Goal: Task Accomplishment & Management: Use online tool/utility

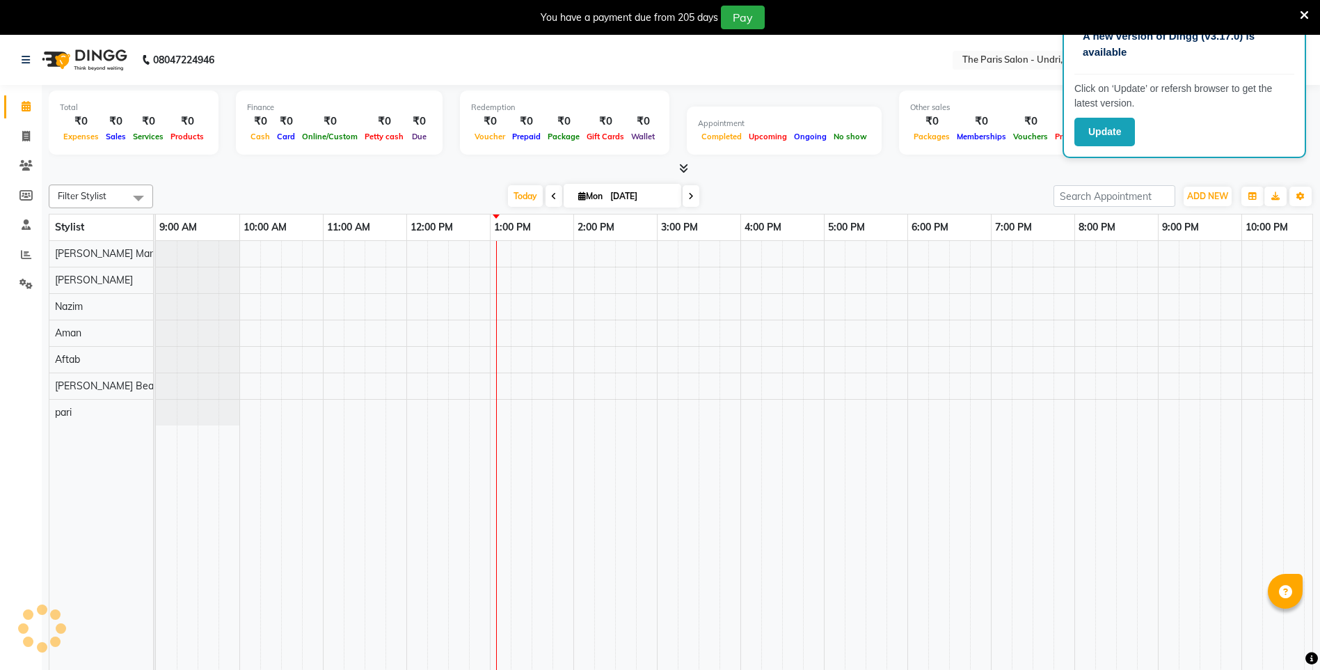
scroll to position [0, 96]
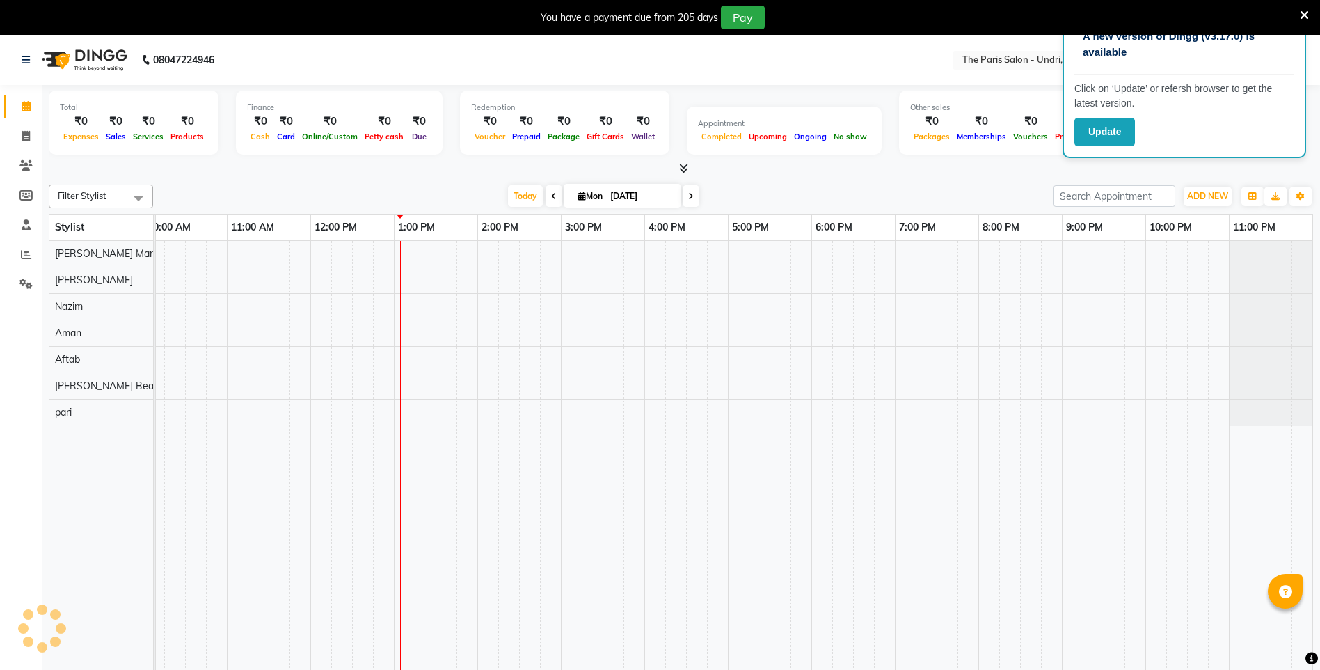
select select "en"
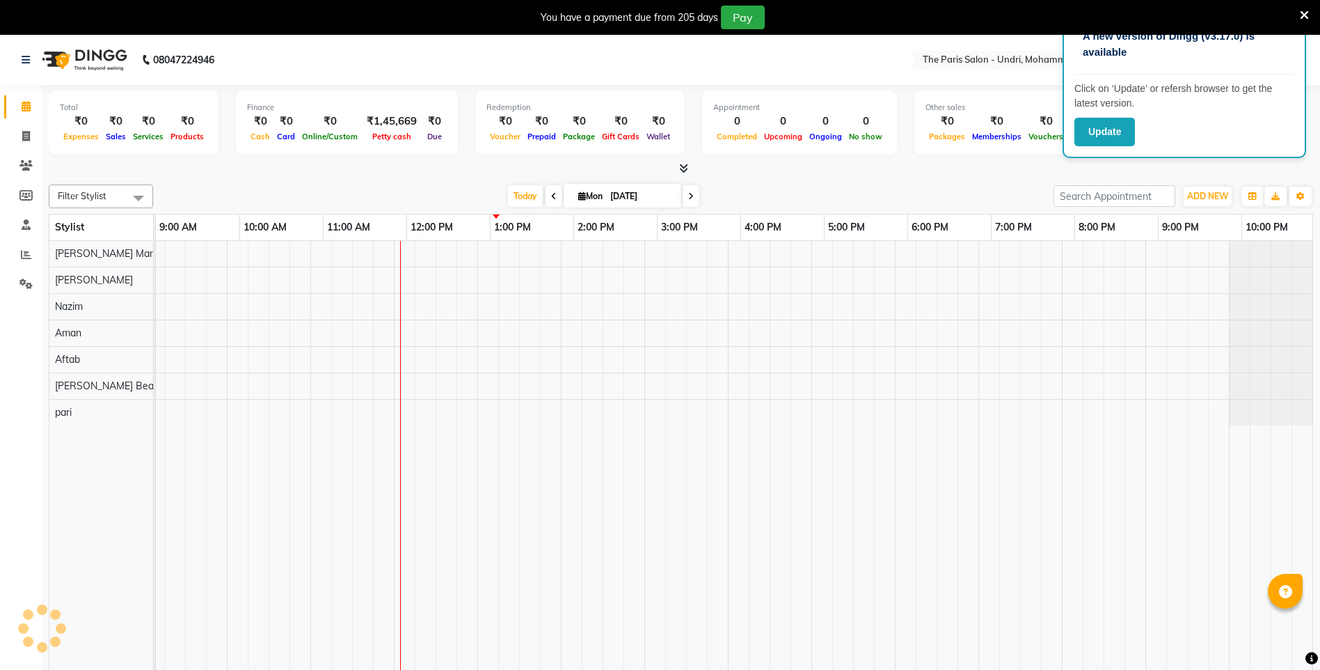
scroll to position [0, 0]
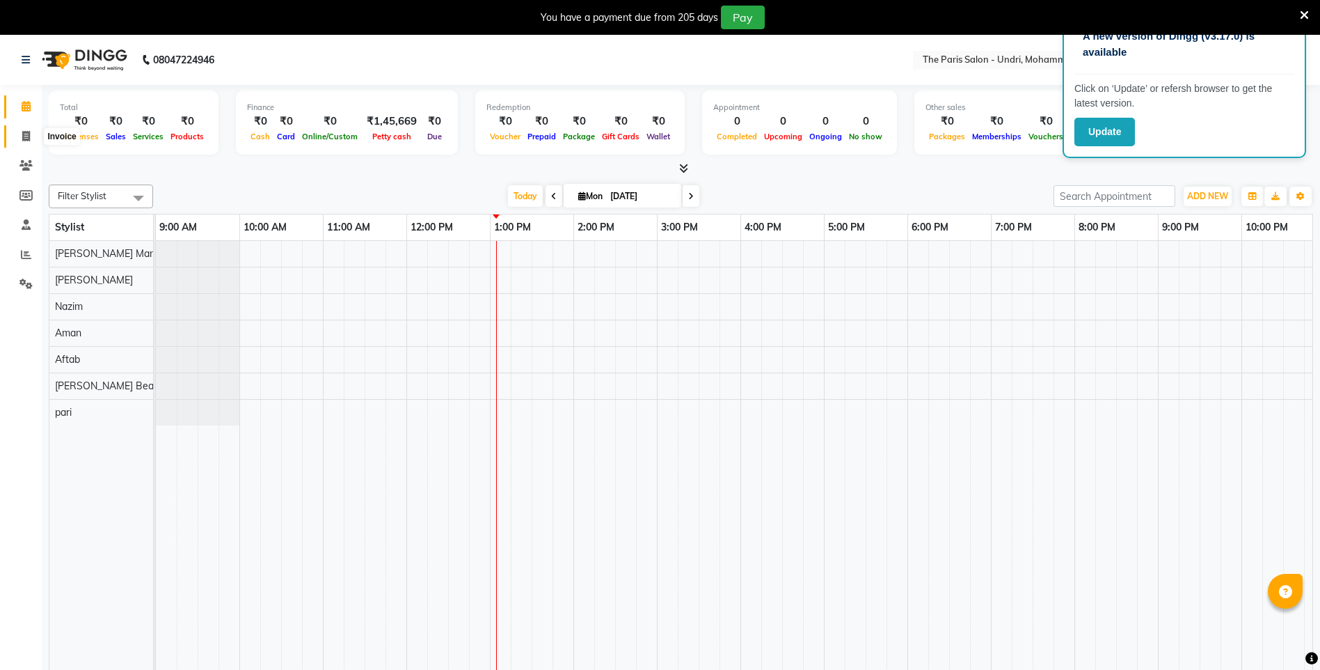
click at [33, 136] on span at bounding box center [26, 137] width 24 height 16
select select "service"
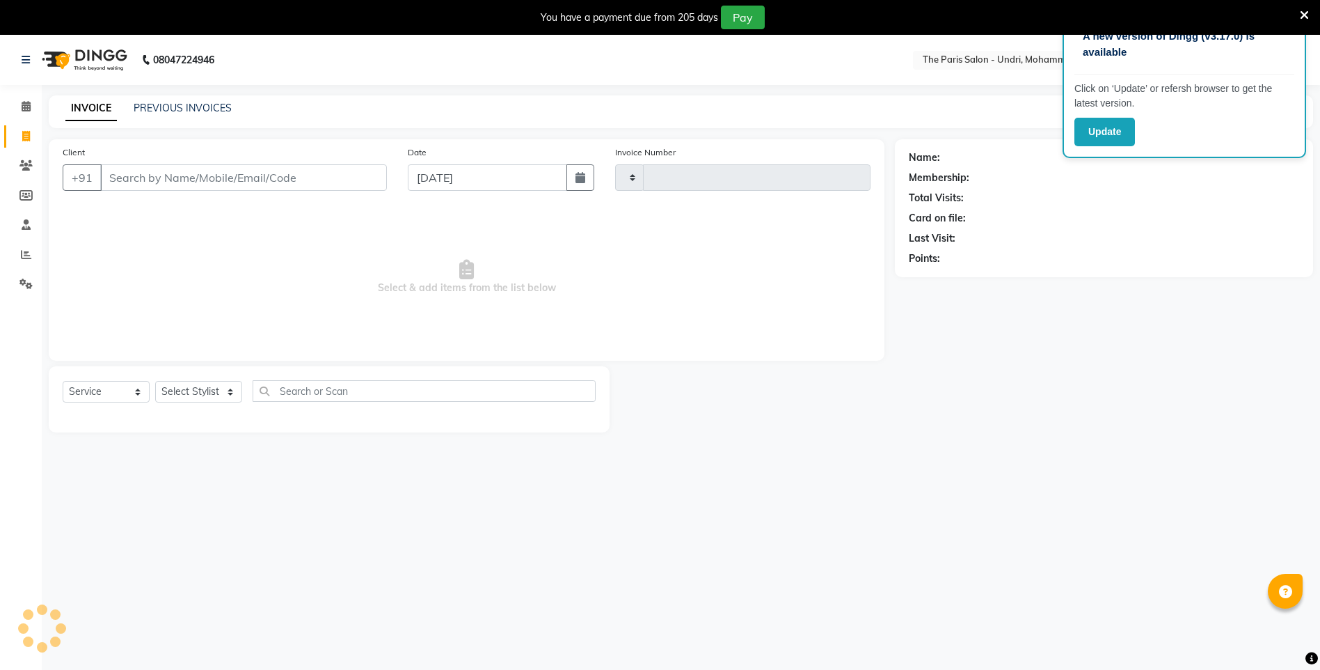
type input "0415"
select select "79"
click at [175, 177] on input "Client" at bounding box center [243, 177] width 287 height 26
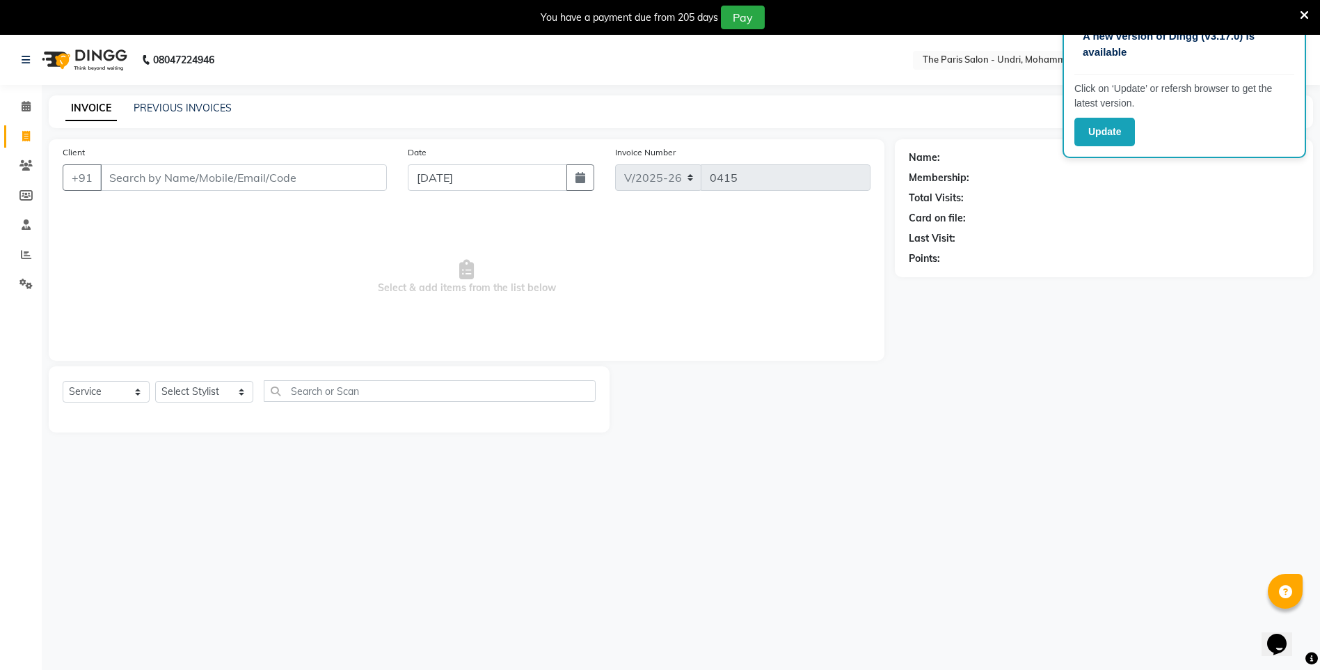
click at [175, 177] on input "Client" at bounding box center [243, 177] width 287 height 26
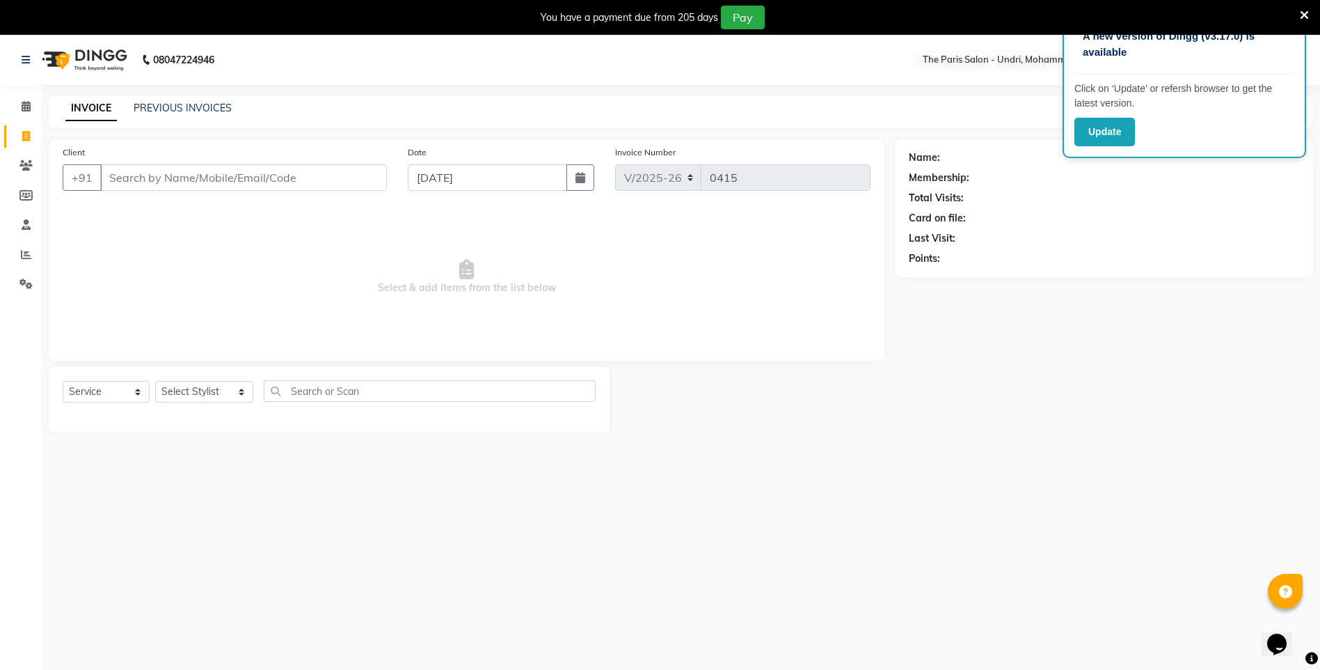
click at [175, 177] on input "Client" at bounding box center [243, 177] width 287 height 26
click at [140, 174] on input "Client" at bounding box center [243, 177] width 287 height 26
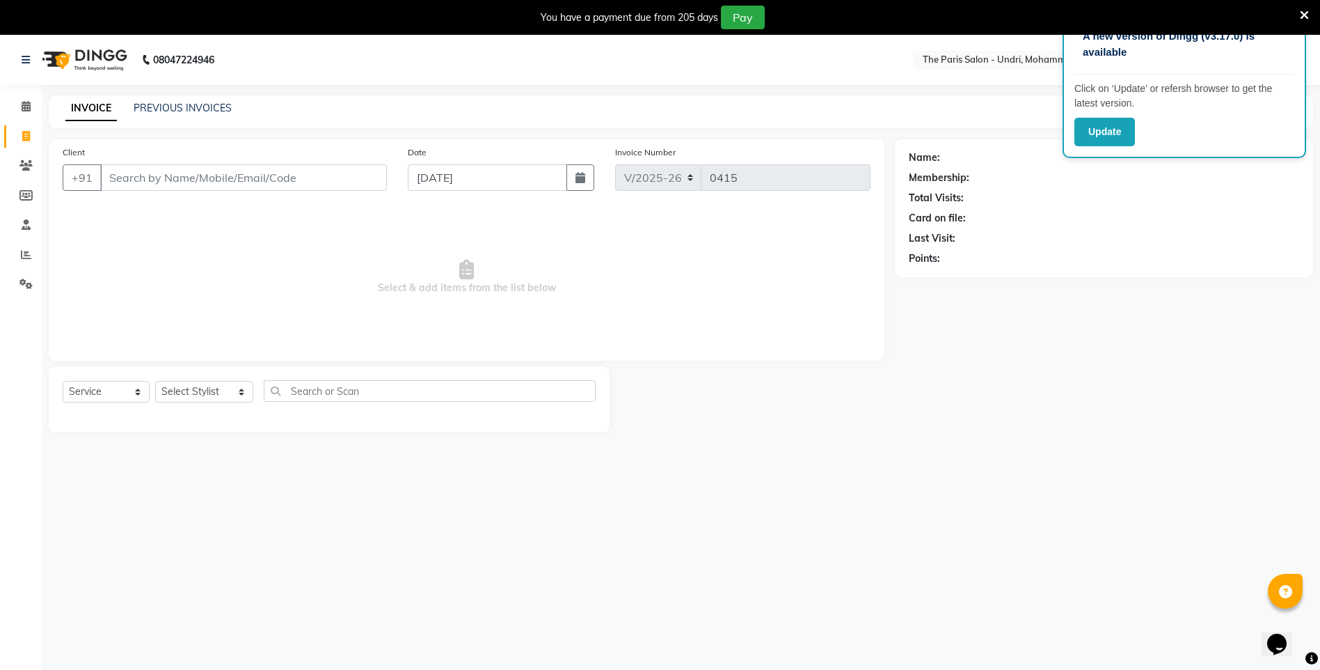
click at [140, 174] on input "Client" at bounding box center [243, 177] width 287 height 26
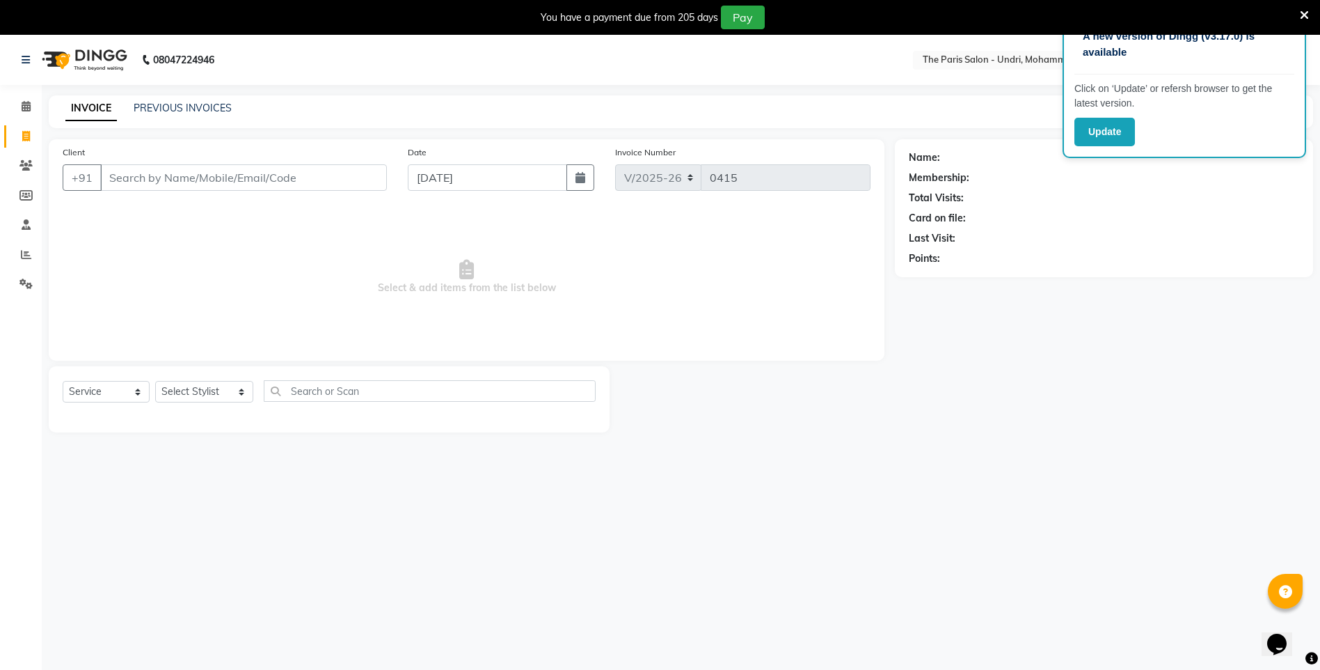
click at [140, 175] on input "Client" at bounding box center [243, 177] width 287 height 26
click at [137, 173] on input "Client" at bounding box center [243, 177] width 287 height 26
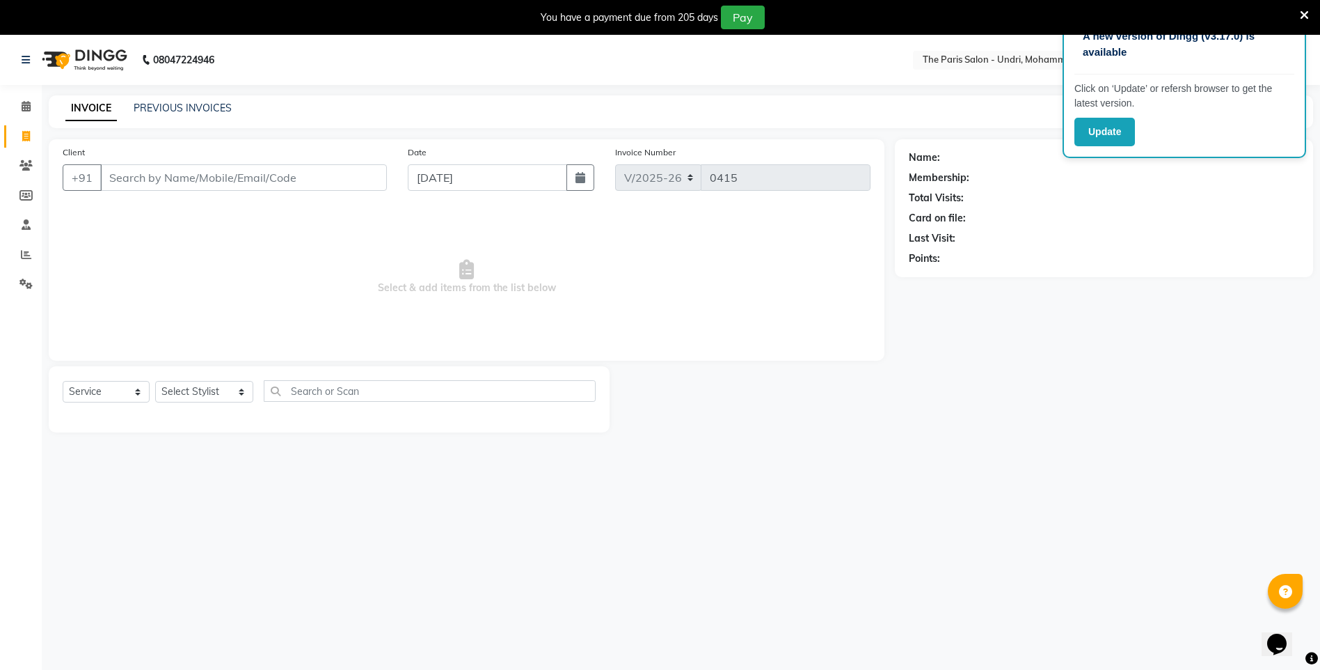
click at [137, 173] on input "Client" at bounding box center [243, 177] width 287 height 26
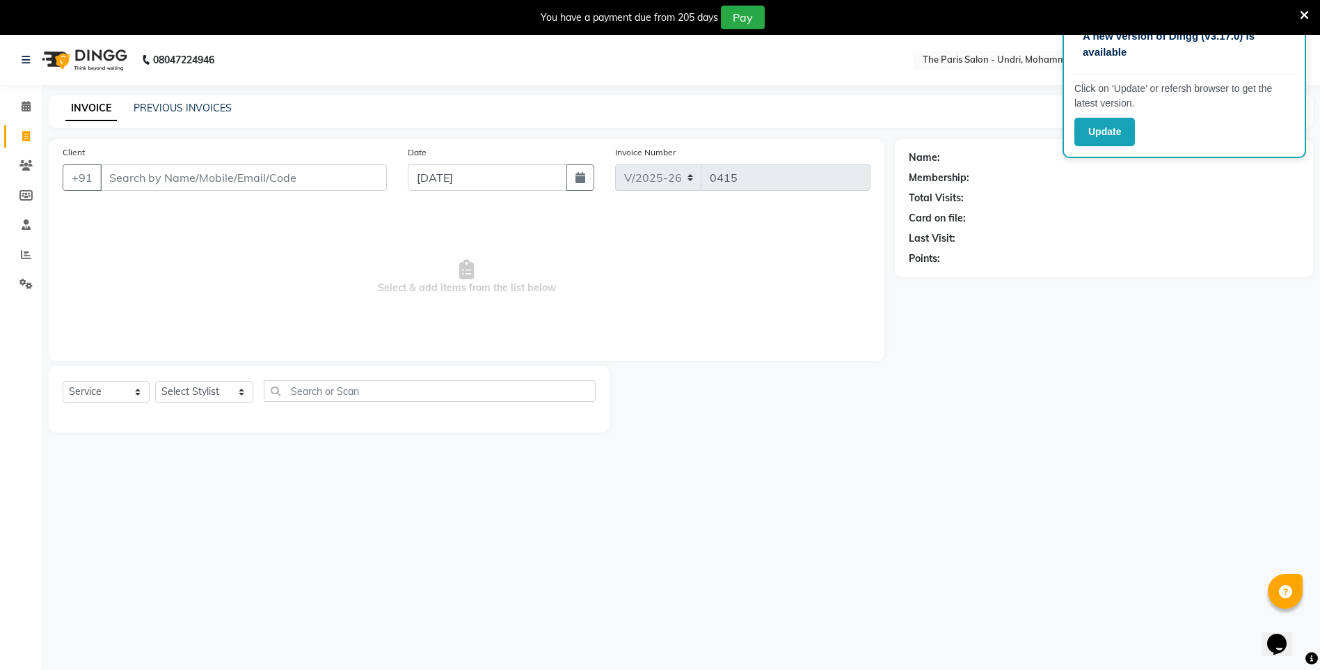
type input "j"
click at [193, 187] on input "j" at bounding box center [243, 177] width 287 height 26
click at [259, 173] on input "Client" at bounding box center [243, 177] width 287 height 26
